Goal: Information Seeking & Learning: Learn about a topic

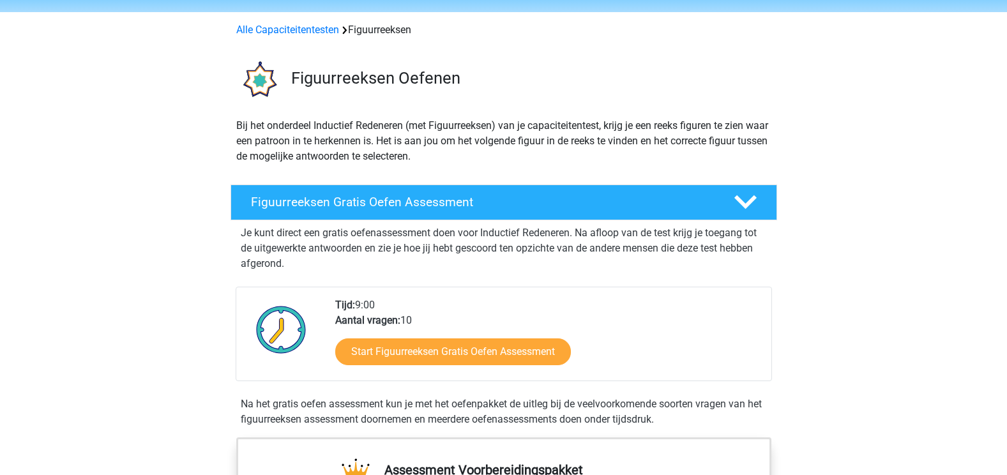
scroll to position [64, 0]
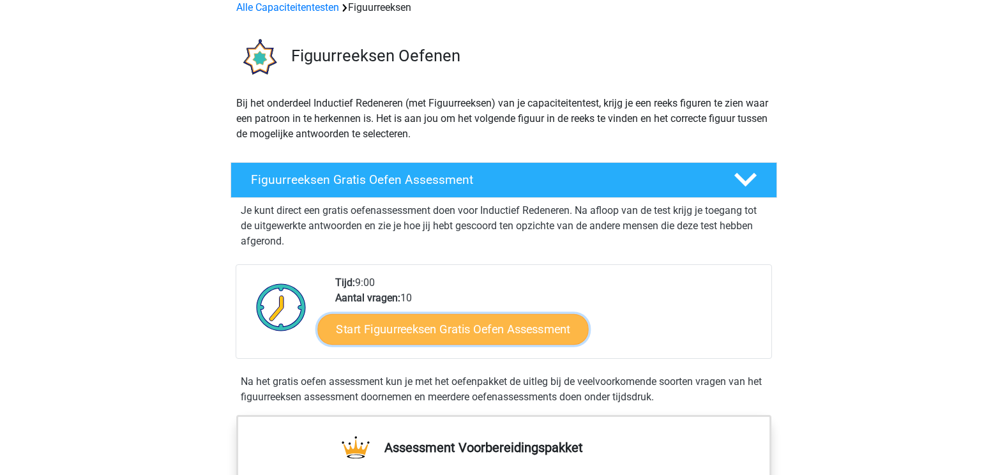
click at [514, 331] on link "Start Figuurreeksen Gratis Oefen Assessment" at bounding box center [452, 328] width 271 height 31
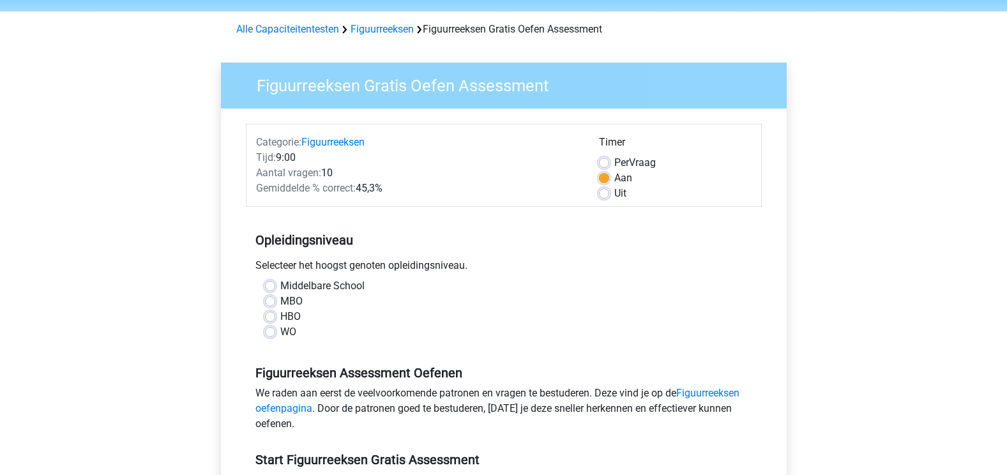
scroll to position [64, 0]
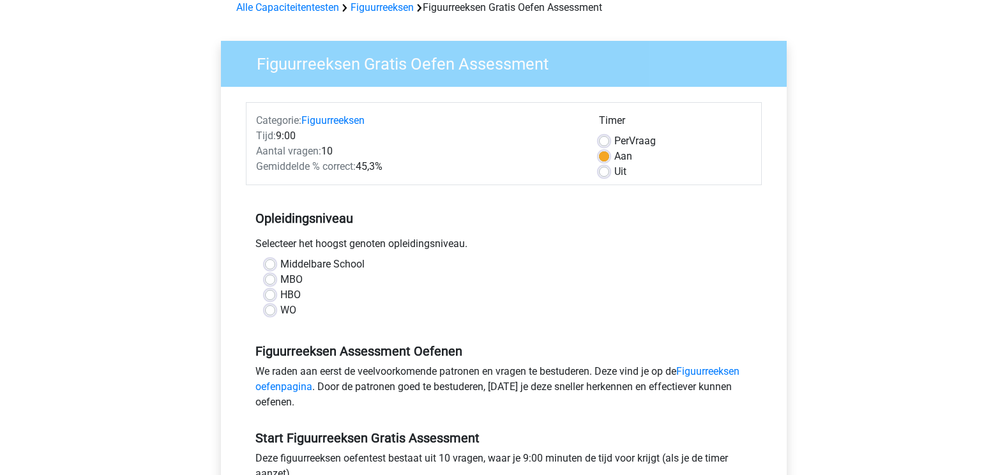
click at [295, 294] on label "HBO" at bounding box center [290, 294] width 20 height 15
click at [275, 294] on input "HBO" at bounding box center [270, 293] width 10 height 13
radio input "true"
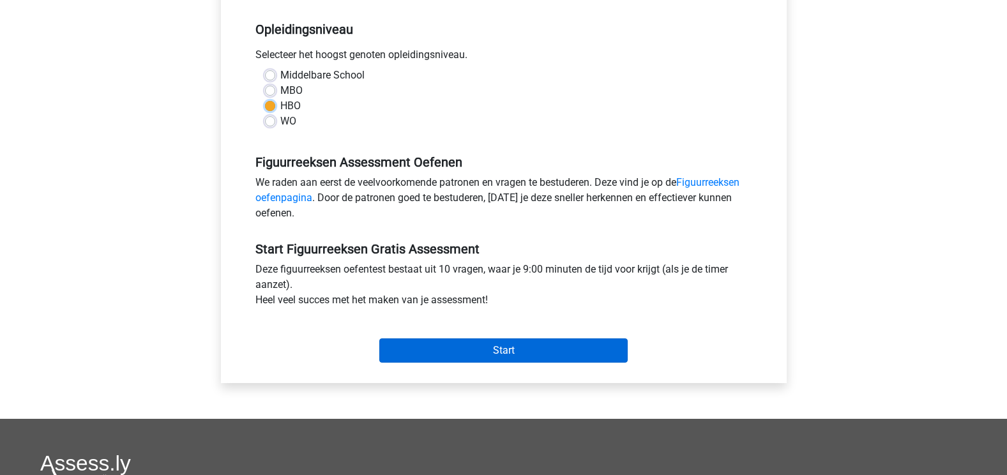
scroll to position [255, 0]
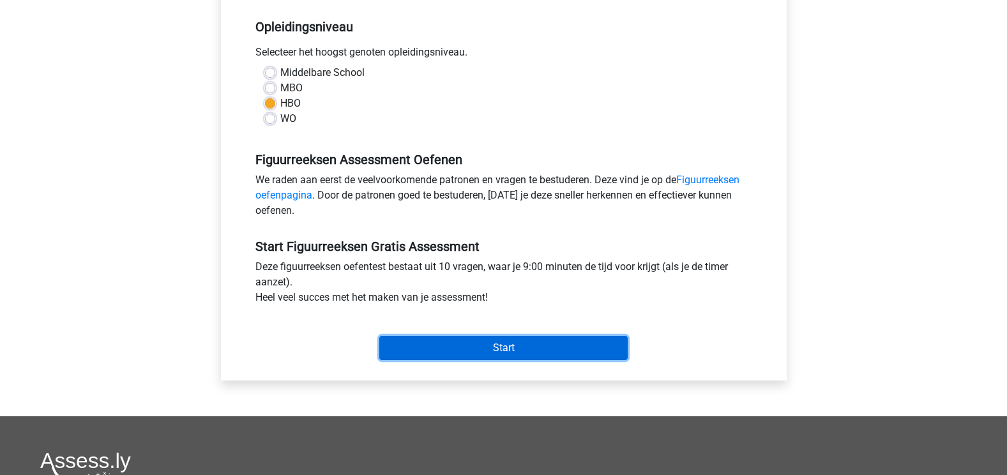
click at [497, 357] on input "Start" at bounding box center [503, 348] width 248 height 24
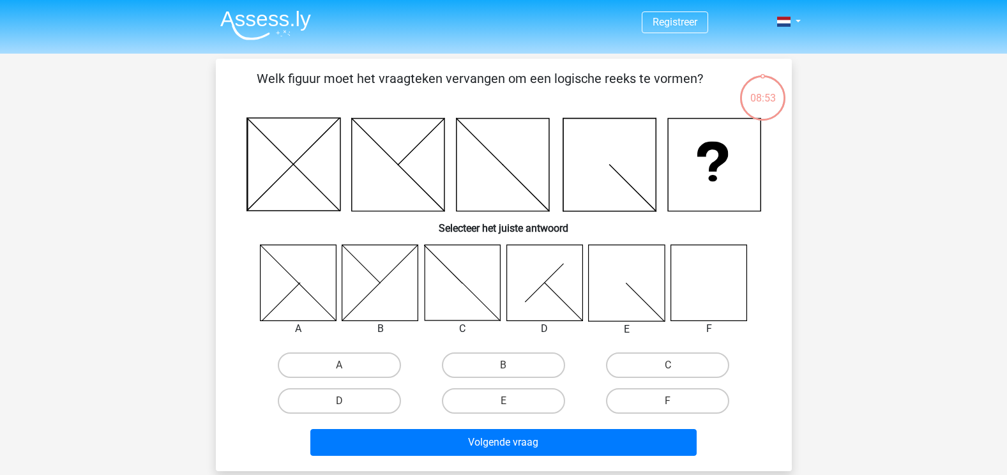
click at [717, 285] on icon at bounding box center [708, 282] width 76 height 76
click at [650, 398] on label "F" at bounding box center [667, 401] width 123 height 26
click at [668, 401] on input "F" at bounding box center [672, 405] width 8 height 8
radio input "true"
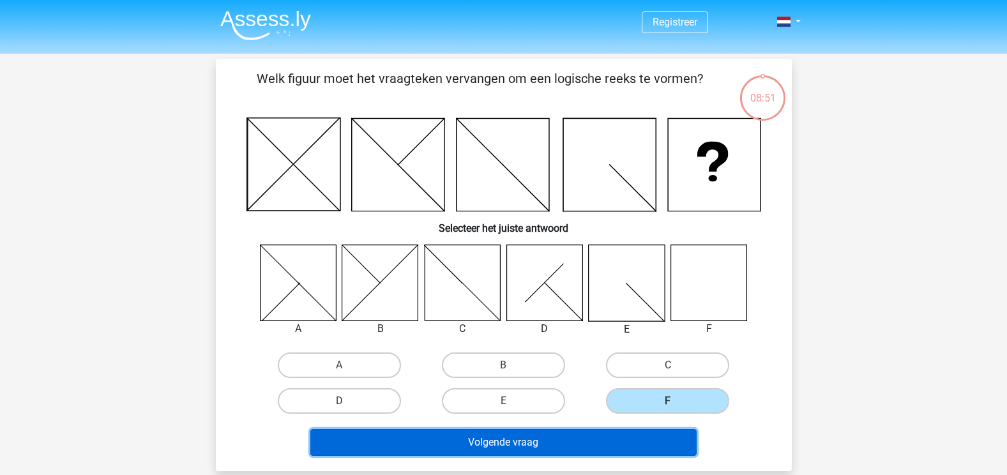
click at [508, 446] on button "Volgende vraag" at bounding box center [503, 442] width 386 height 27
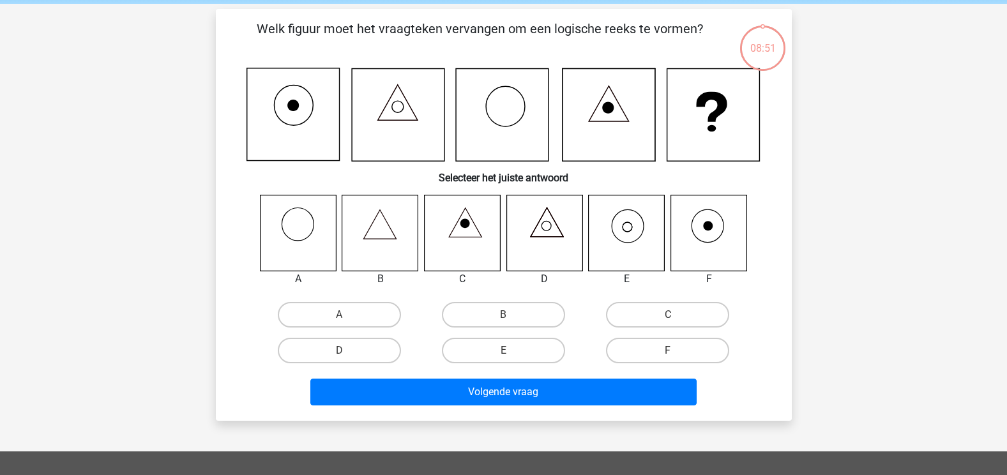
scroll to position [59, 0]
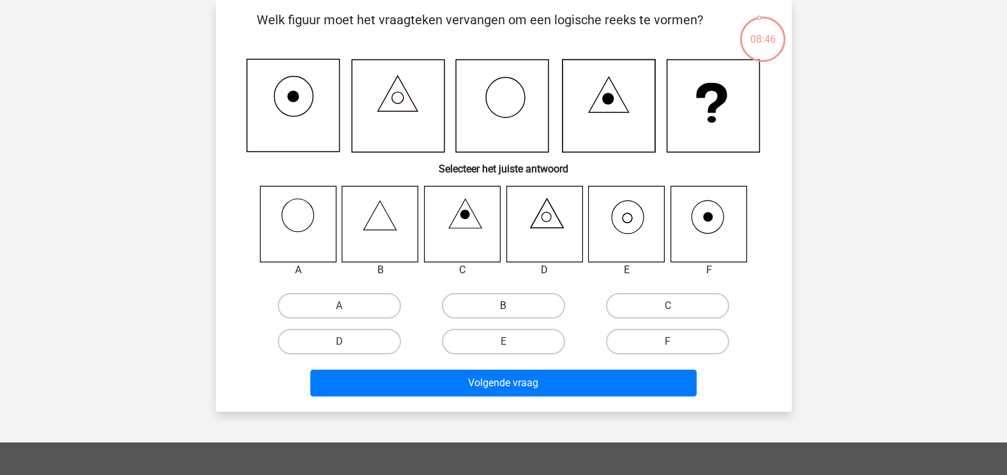
click at [516, 305] on label "B" at bounding box center [503, 306] width 123 height 26
click at [511, 306] on input "B" at bounding box center [507, 310] width 8 height 8
radio input "true"
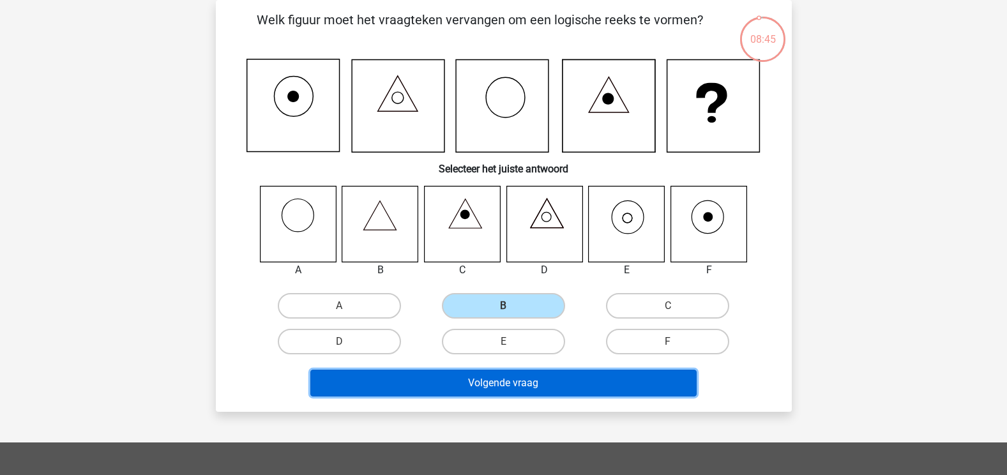
click at [488, 390] on button "Volgende vraag" at bounding box center [503, 383] width 386 height 27
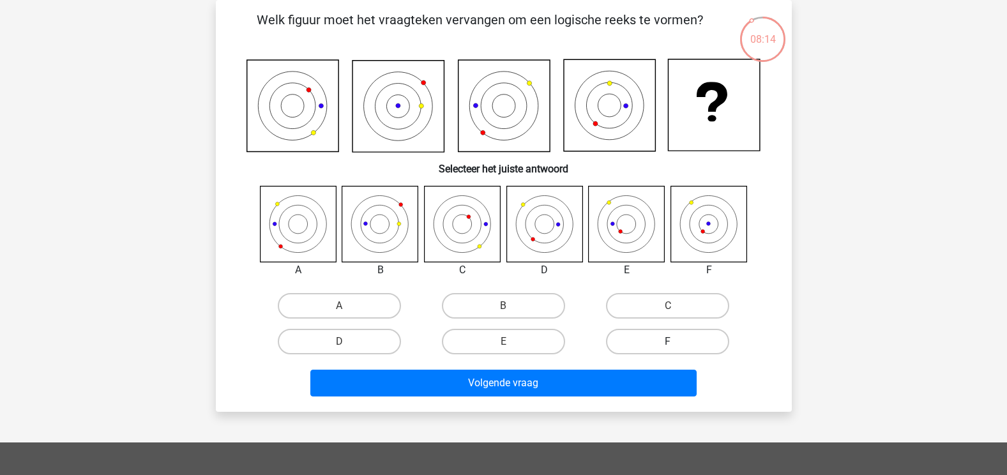
click at [660, 345] on label "F" at bounding box center [667, 342] width 123 height 26
click at [668, 345] on input "F" at bounding box center [672, 346] width 8 height 8
radio input "true"
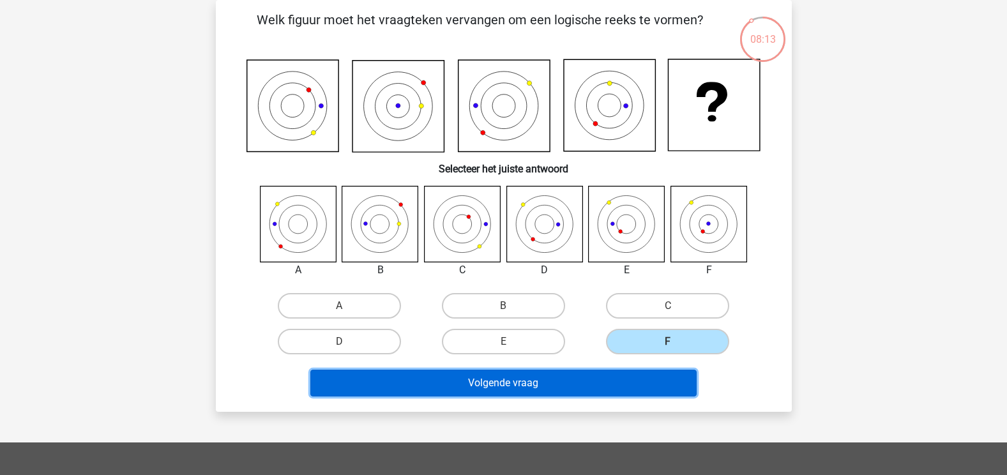
click at [503, 383] on button "Volgende vraag" at bounding box center [503, 383] width 386 height 27
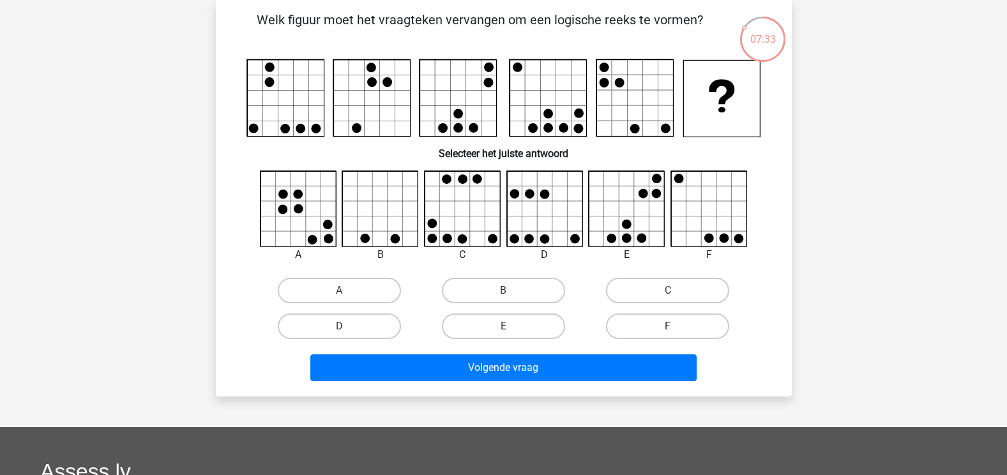
drag, startPoint x: 683, startPoint y: 326, endPoint x: 577, endPoint y: 349, distance: 108.3
click at [681, 324] on label "F" at bounding box center [667, 326] width 123 height 26
click at [676, 326] on input "F" at bounding box center [672, 330] width 8 height 8
radio input "true"
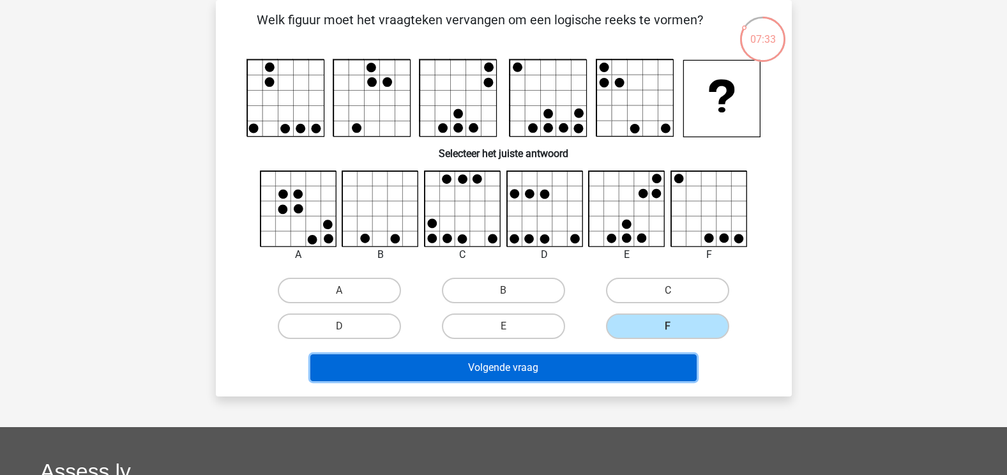
click at [523, 368] on button "Volgende vraag" at bounding box center [503, 367] width 386 height 27
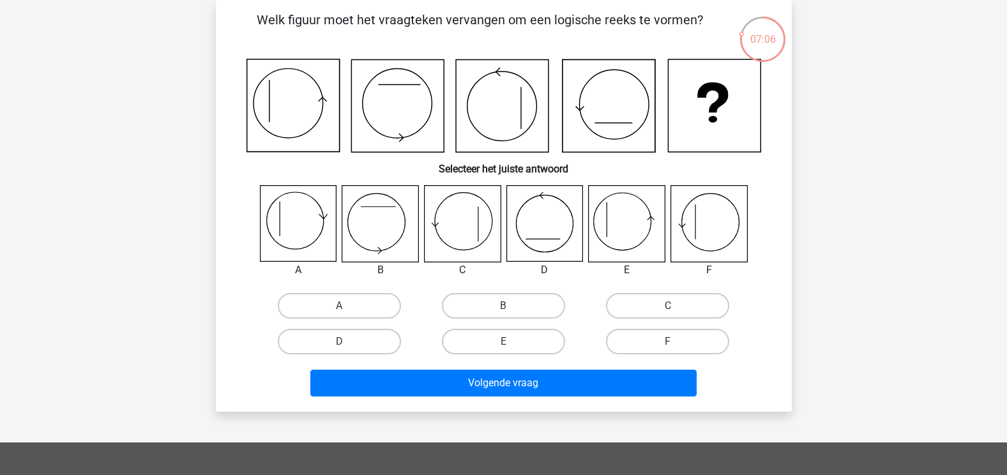
click at [638, 225] on icon at bounding box center [627, 224] width 76 height 76
click at [514, 338] on label "E" at bounding box center [503, 342] width 123 height 26
click at [511, 342] on input "E" at bounding box center [507, 346] width 8 height 8
radio input "true"
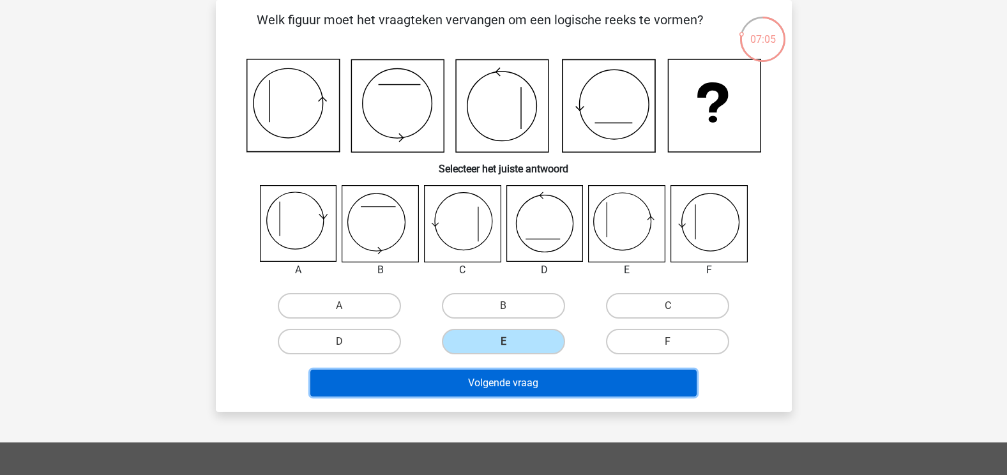
click at [504, 387] on button "Volgende vraag" at bounding box center [503, 383] width 386 height 27
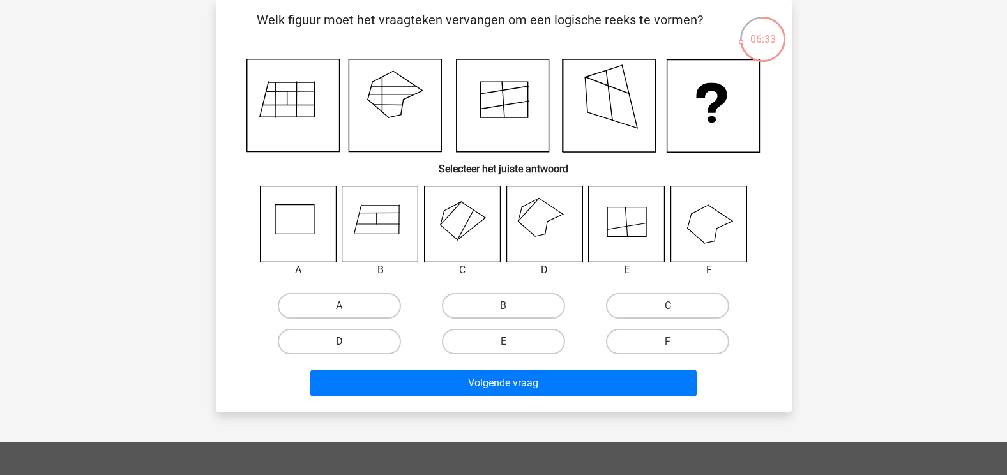
click at [361, 340] on label "D" at bounding box center [339, 342] width 123 height 26
click at [347, 342] on input "D" at bounding box center [343, 346] width 8 height 8
radio input "true"
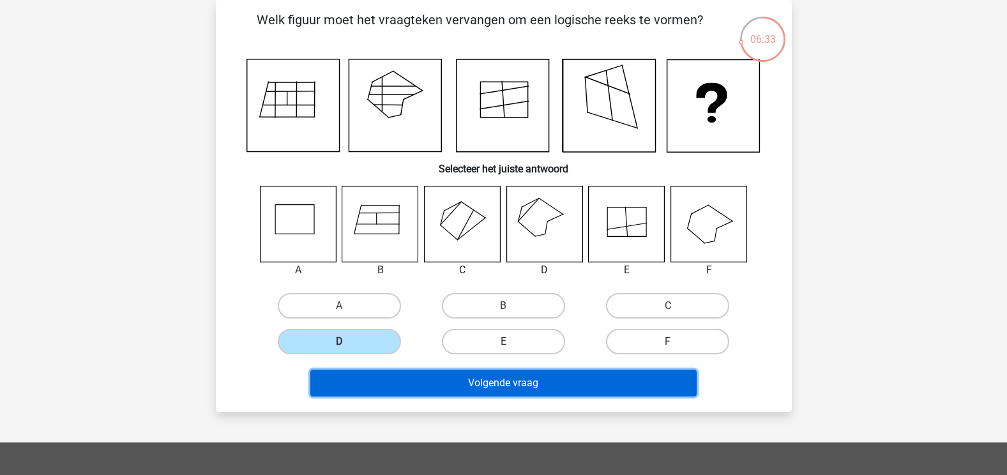
click at [507, 387] on button "Volgende vraag" at bounding box center [503, 383] width 386 height 27
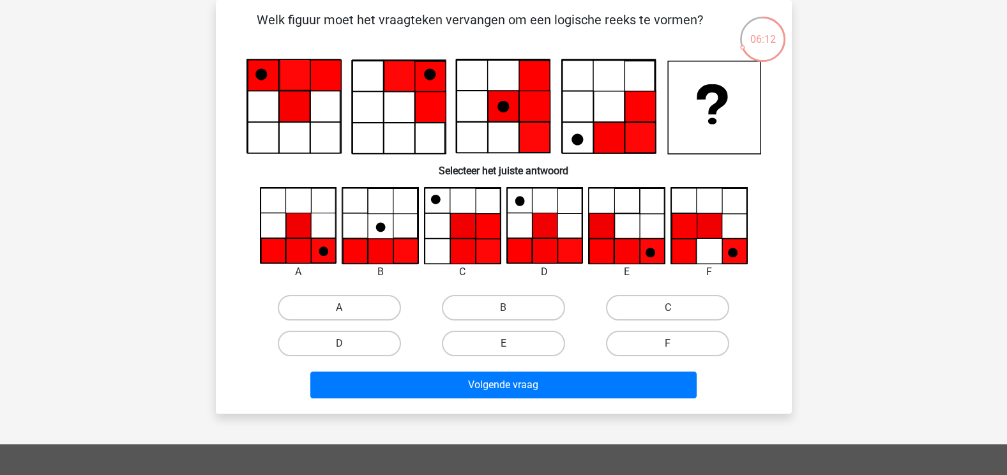
click at [331, 305] on label "A" at bounding box center [339, 308] width 123 height 26
click at [339, 308] on input "A" at bounding box center [343, 312] width 8 height 8
radio input "true"
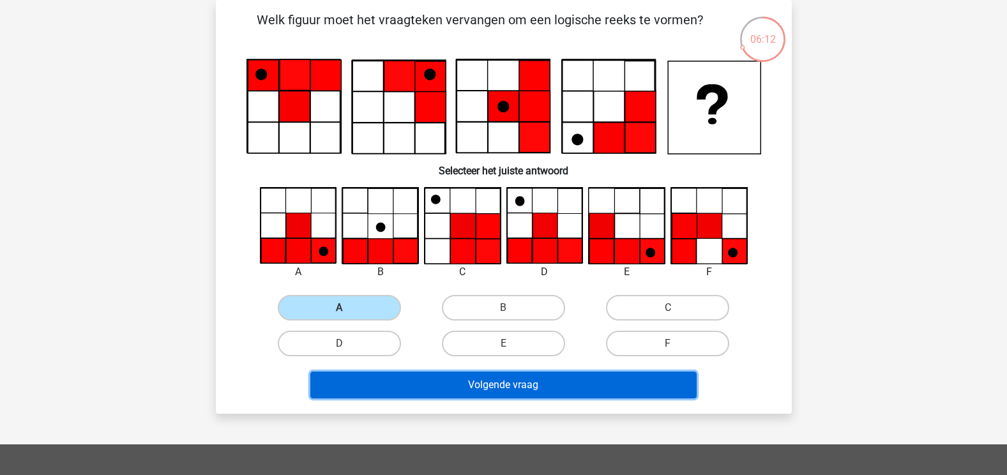
click at [479, 388] on button "Volgende vraag" at bounding box center [503, 385] width 386 height 27
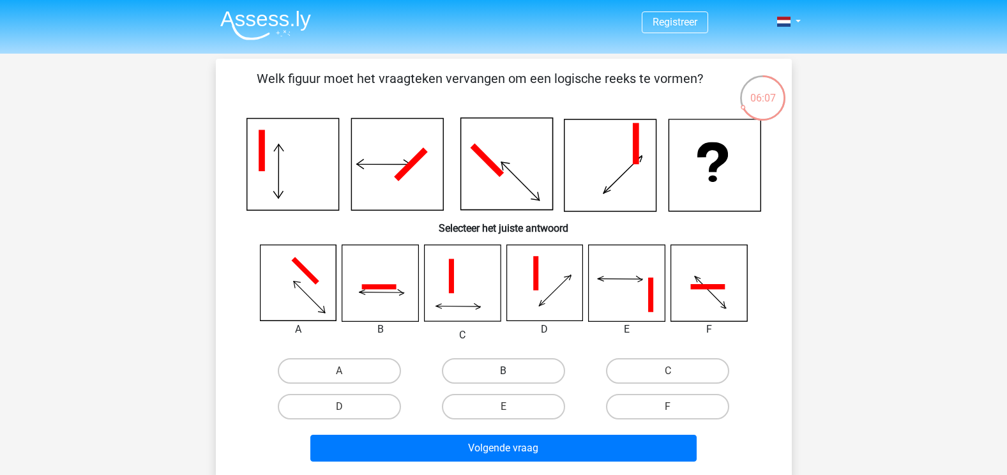
scroll to position [64, 0]
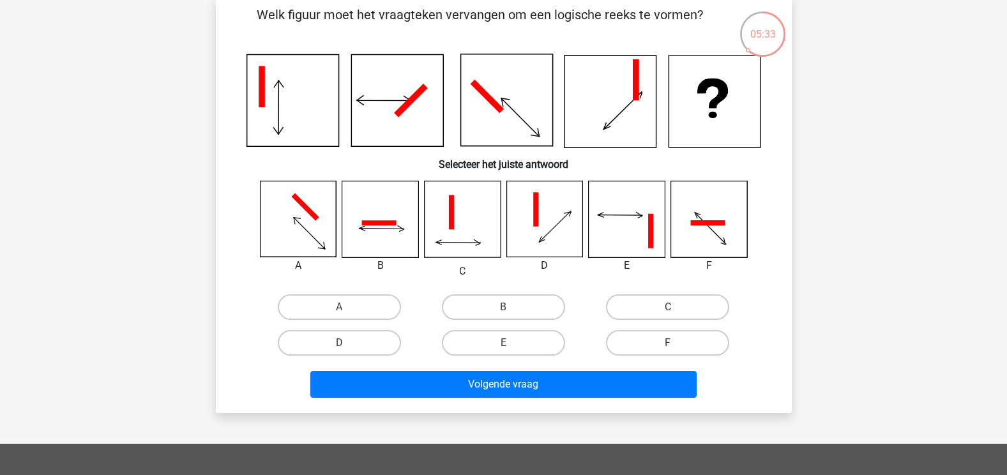
click at [470, 233] on icon at bounding box center [462, 219] width 76 height 76
drag, startPoint x: 693, startPoint y: 300, endPoint x: 670, endPoint y: 310, distance: 24.9
click at [691, 300] on label "C" at bounding box center [667, 307] width 123 height 26
click at [676, 307] on input "C" at bounding box center [672, 311] width 8 height 8
radio input "true"
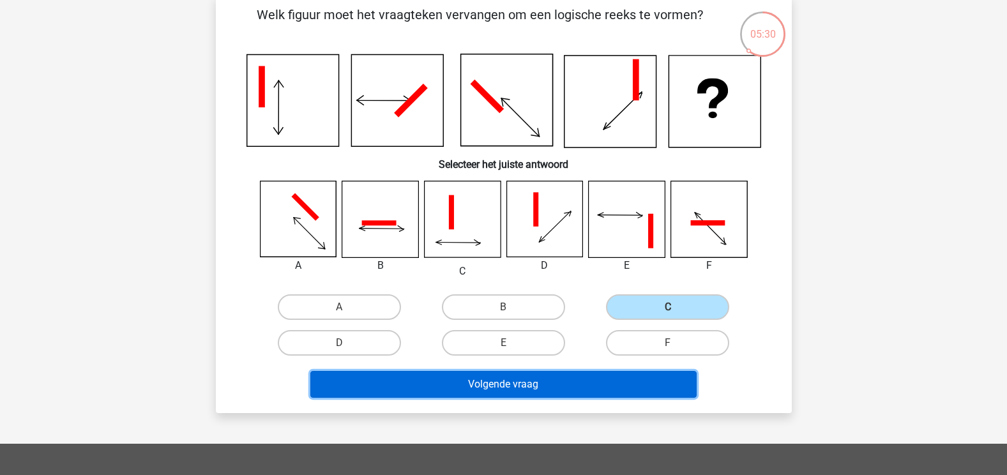
click at [511, 386] on button "Volgende vraag" at bounding box center [503, 384] width 386 height 27
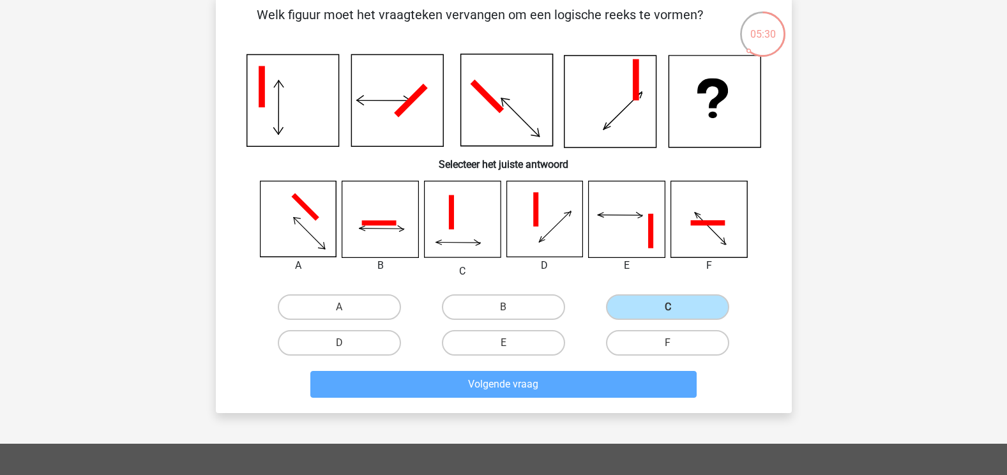
scroll to position [59, 0]
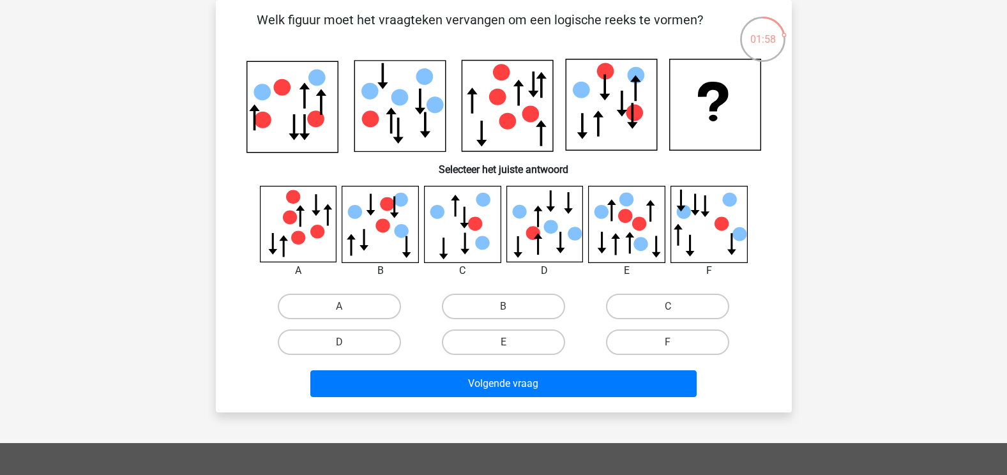
drag, startPoint x: 621, startPoint y: 236, endPoint x: 627, endPoint y: 281, distance: 45.7
click at [620, 237] on icon at bounding box center [627, 224] width 76 height 76
click at [476, 345] on label "E" at bounding box center [503, 342] width 123 height 26
click at [503, 345] on input "E" at bounding box center [507, 346] width 8 height 8
radio input "true"
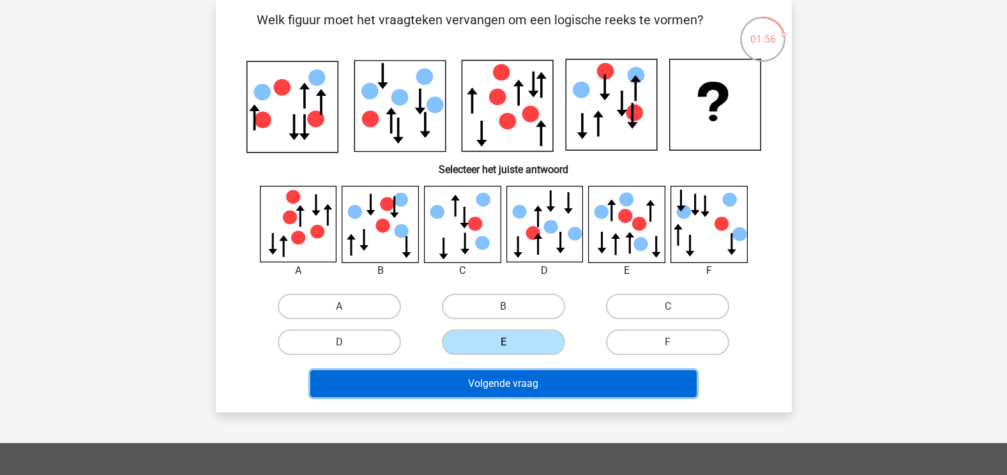
click at [477, 387] on button "Volgende vraag" at bounding box center [503, 383] width 386 height 27
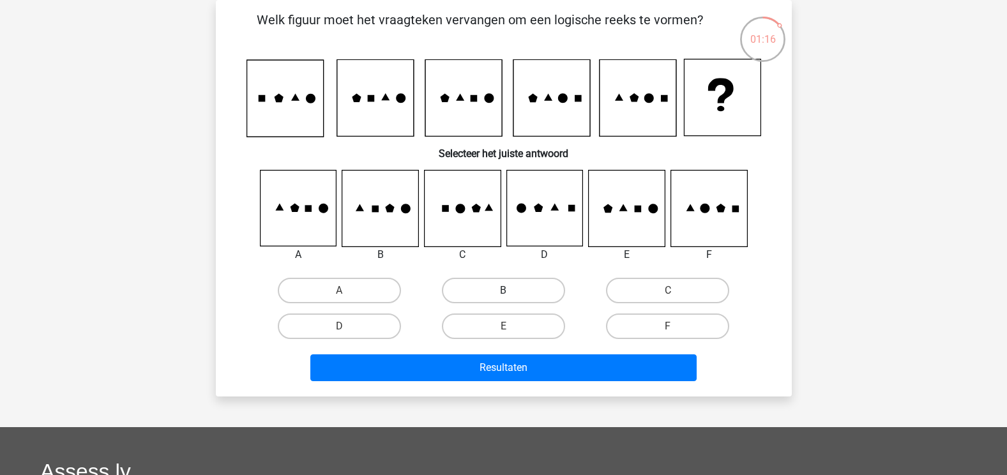
click at [493, 292] on label "B" at bounding box center [503, 291] width 123 height 26
click at [503, 292] on input "B" at bounding box center [507, 294] width 8 height 8
radio input "true"
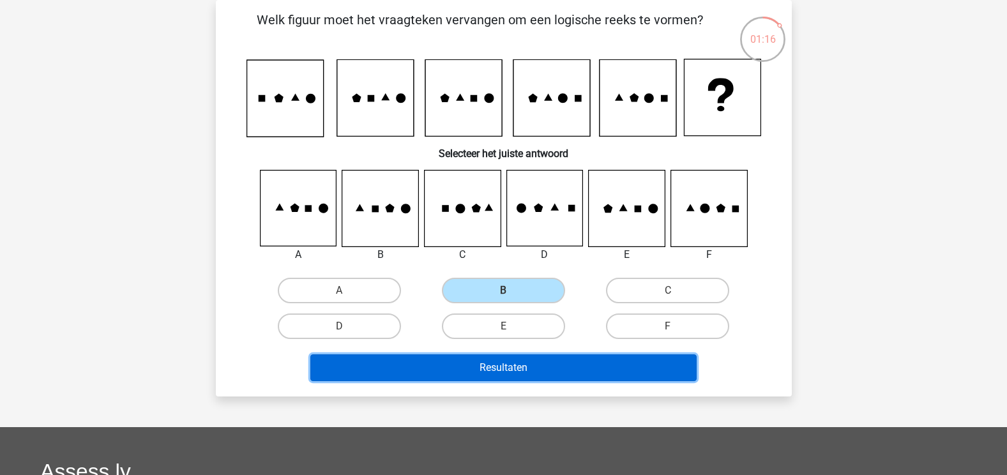
click at [490, 374] on button "Resultaten" at bounding box center [503, 367] width 386 height 27
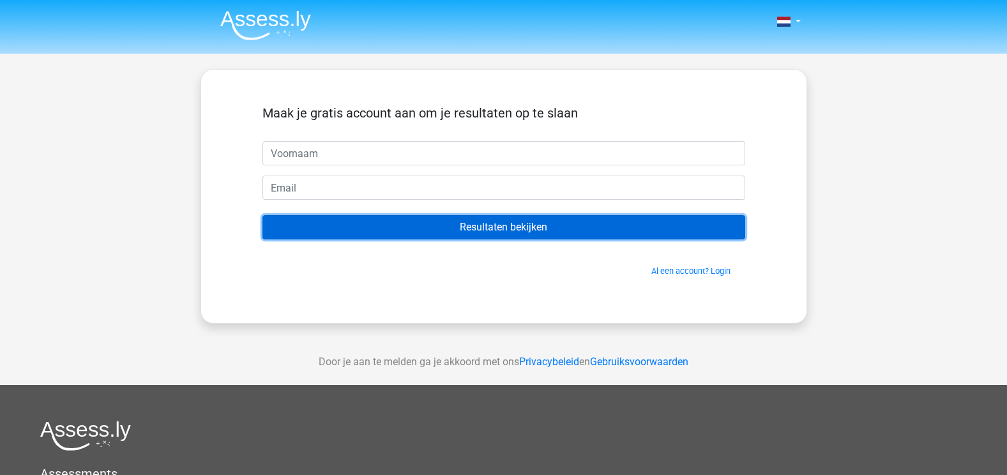
drag, startPoint x: 470, startPoint y: 221, endPoint x: 463, endPoint y: 229, distance: 10.4
click at [470, 223] on input "Resultaten bekijken" at bounding box center [503, 227] width 483 height 24
